Goal: Download file/media

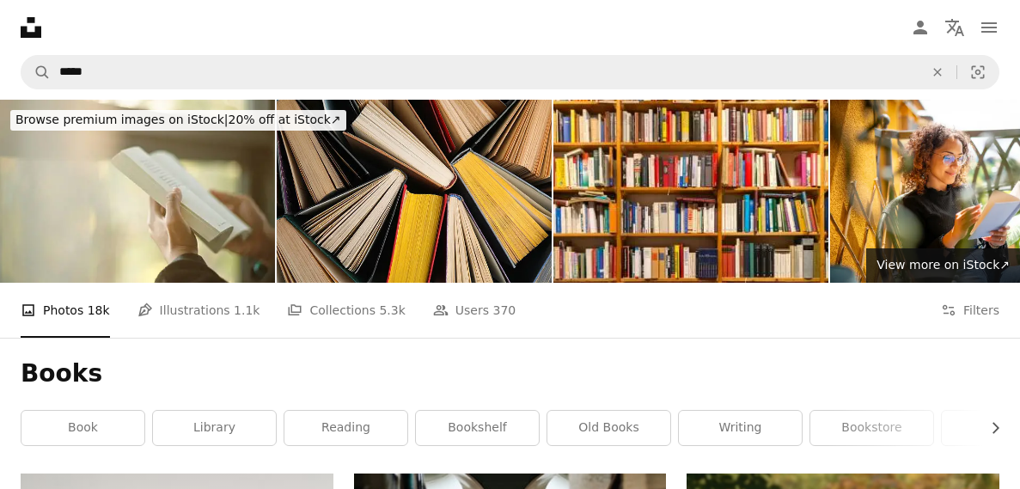
scroll to position [3633, 0]
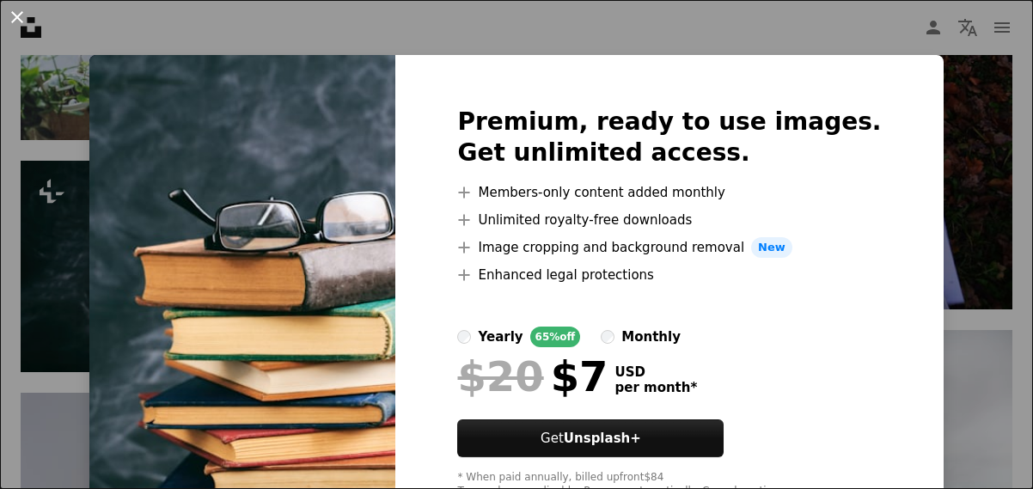
click at [7, 26] on button "An X shape" at bounding box center [17, 17] width 21 height 21
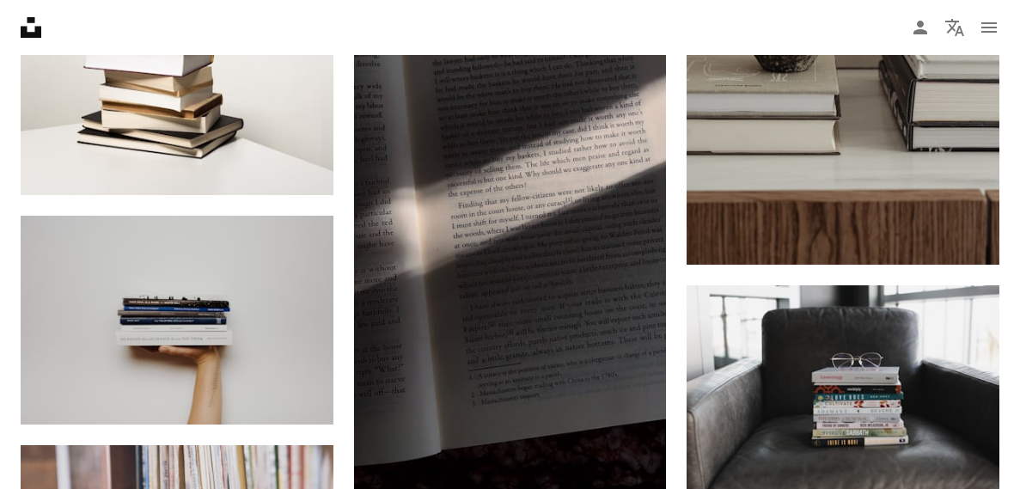
scroll to position [1201, 0]
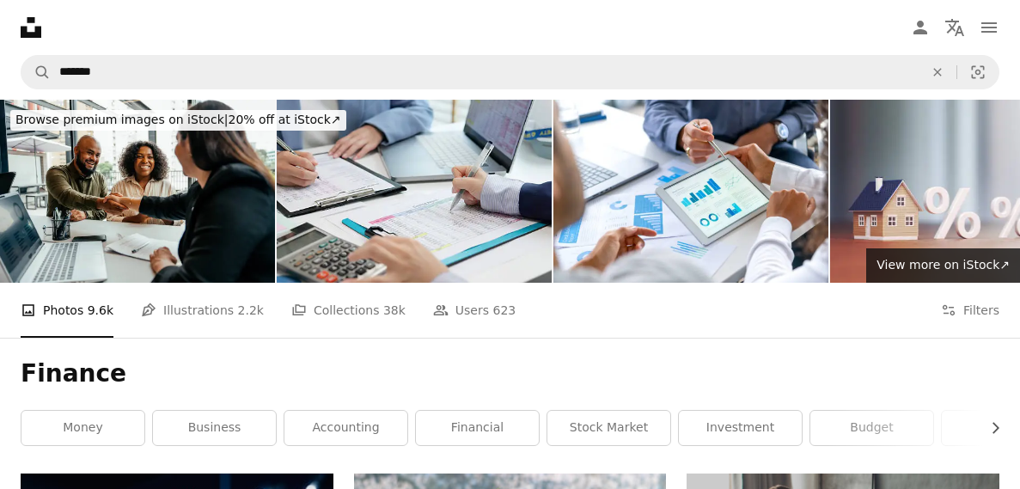
scroll to position [436, 0]
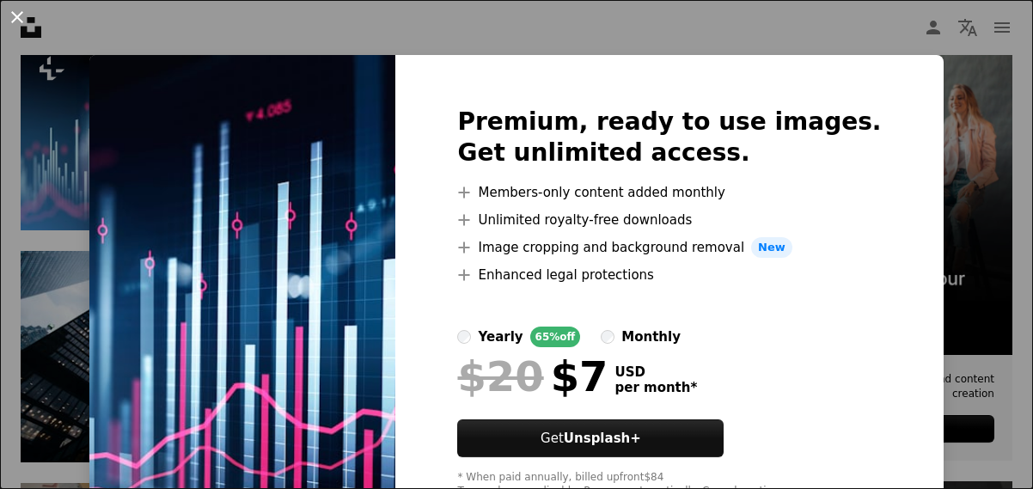
click at [23, 16] on button "An X shape" at bounding box center [17, 17] width 21 height 21
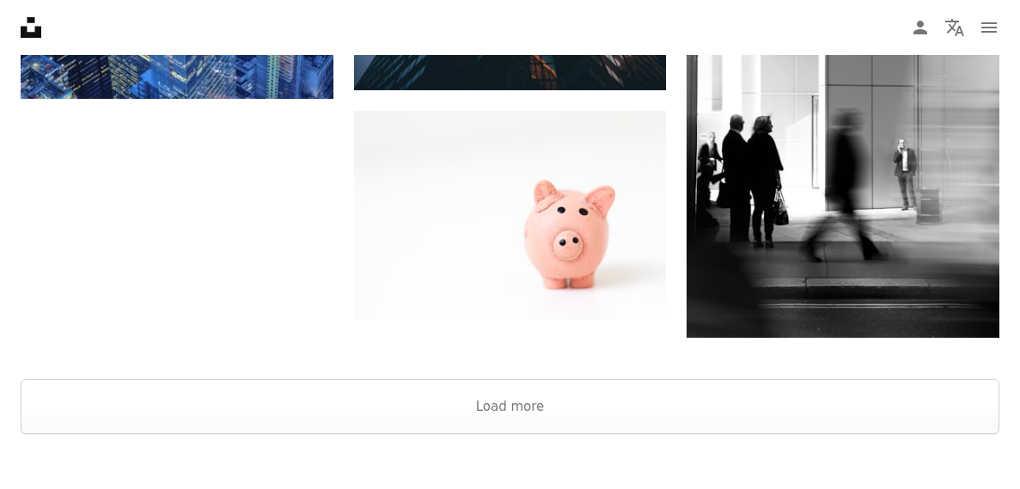
scroll to position [2192, 0]
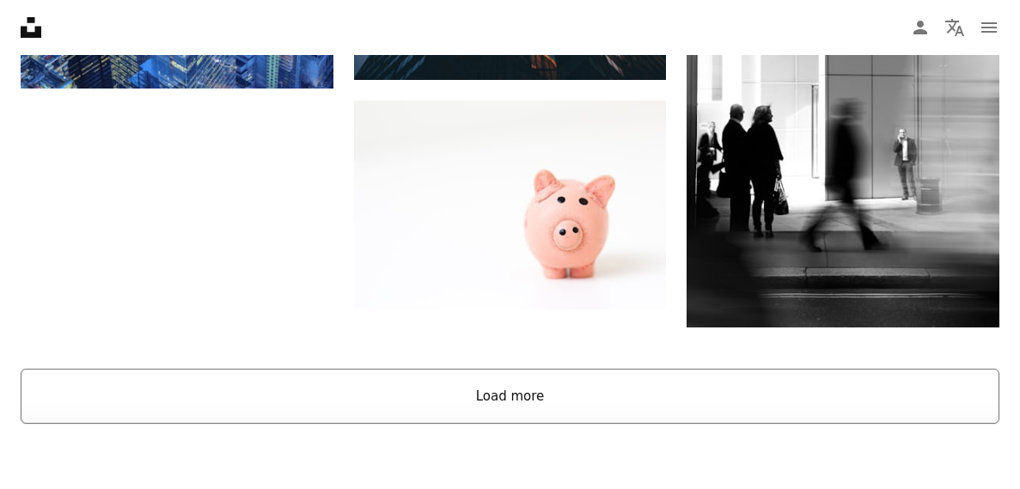
click at [303, 405] on button "Load more" at bounding box center [510, 396] width 979 height 55
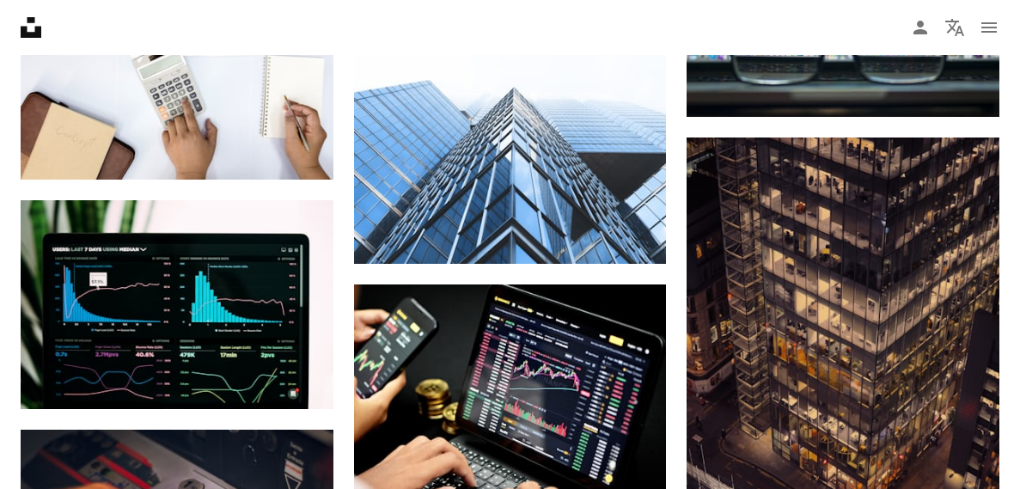
scroll to position [9353, 0]
